Goal: Task Accomplishment & Management: Manage account settings

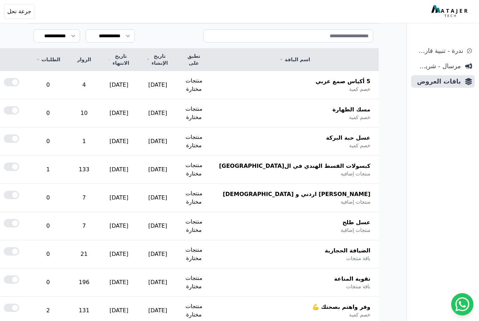
scroll to position [85, 0]
click at [69, 168] on td "1" at bounding box center [48, 170] width 41 height 28
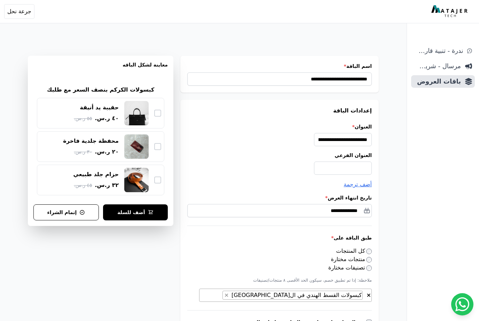
click at [446, 78] on span "باقات العروض" at bounding box center [437, 82] width 47 height 10
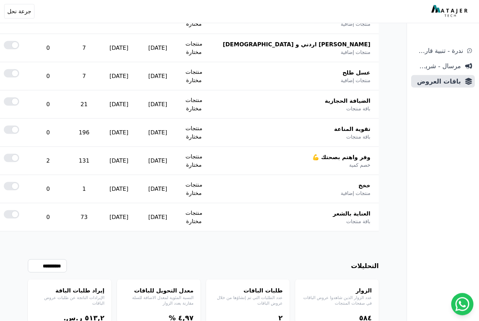
scroll to position [236, 0]
click at [362, 171] on th "وفر واهتم بصحتك 💪 خصم كمية" at bounding box center [295, 161] width 168 height 28
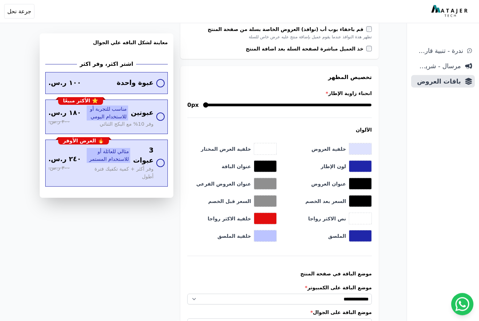
scroll to position [370, 0]
